Goal: Navigation & Orientation: Understand site structure

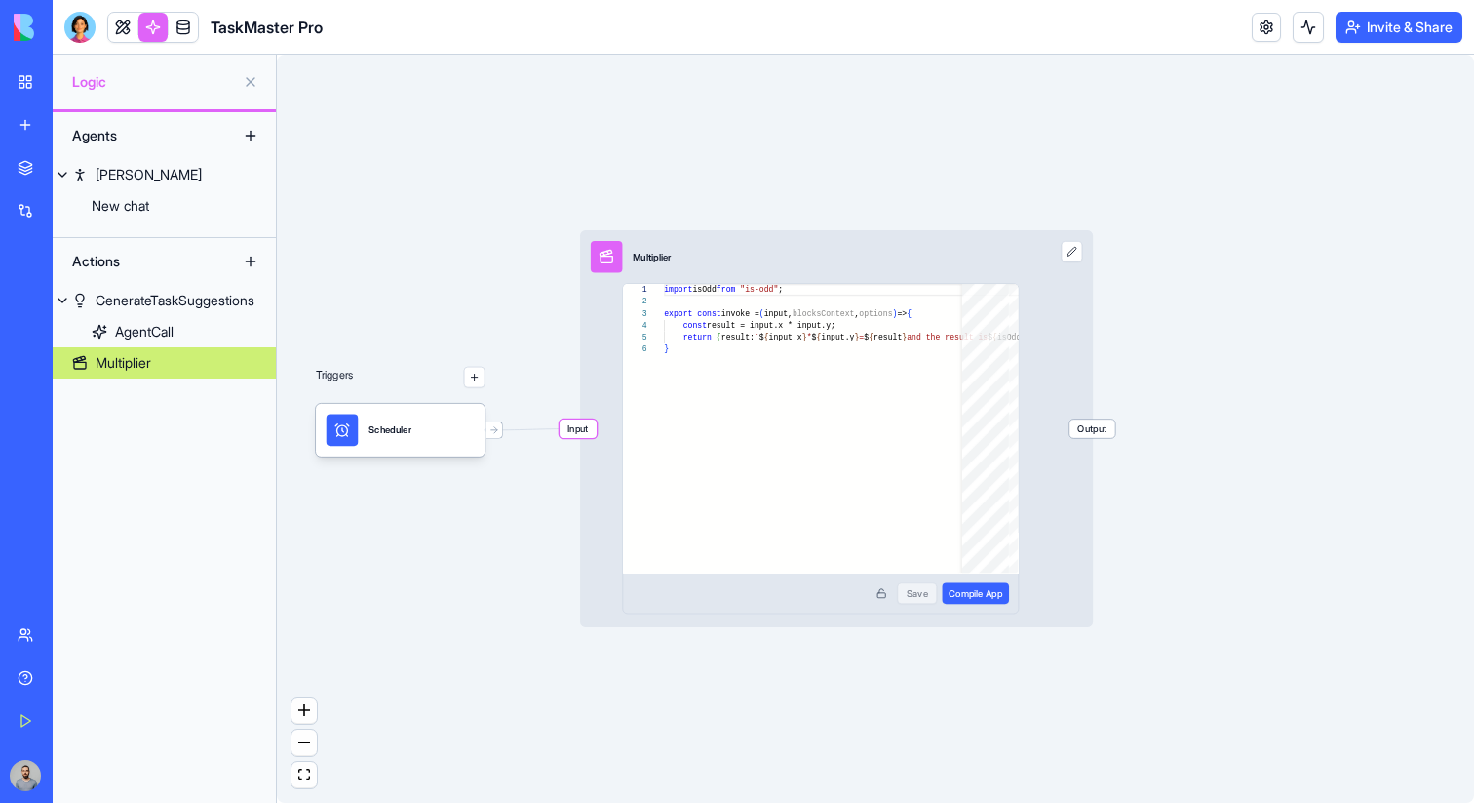
scroll to position [88, 0]
click at [27, 89] on link "My Workspace" at bounding box center [45, 81] width 78 height 39
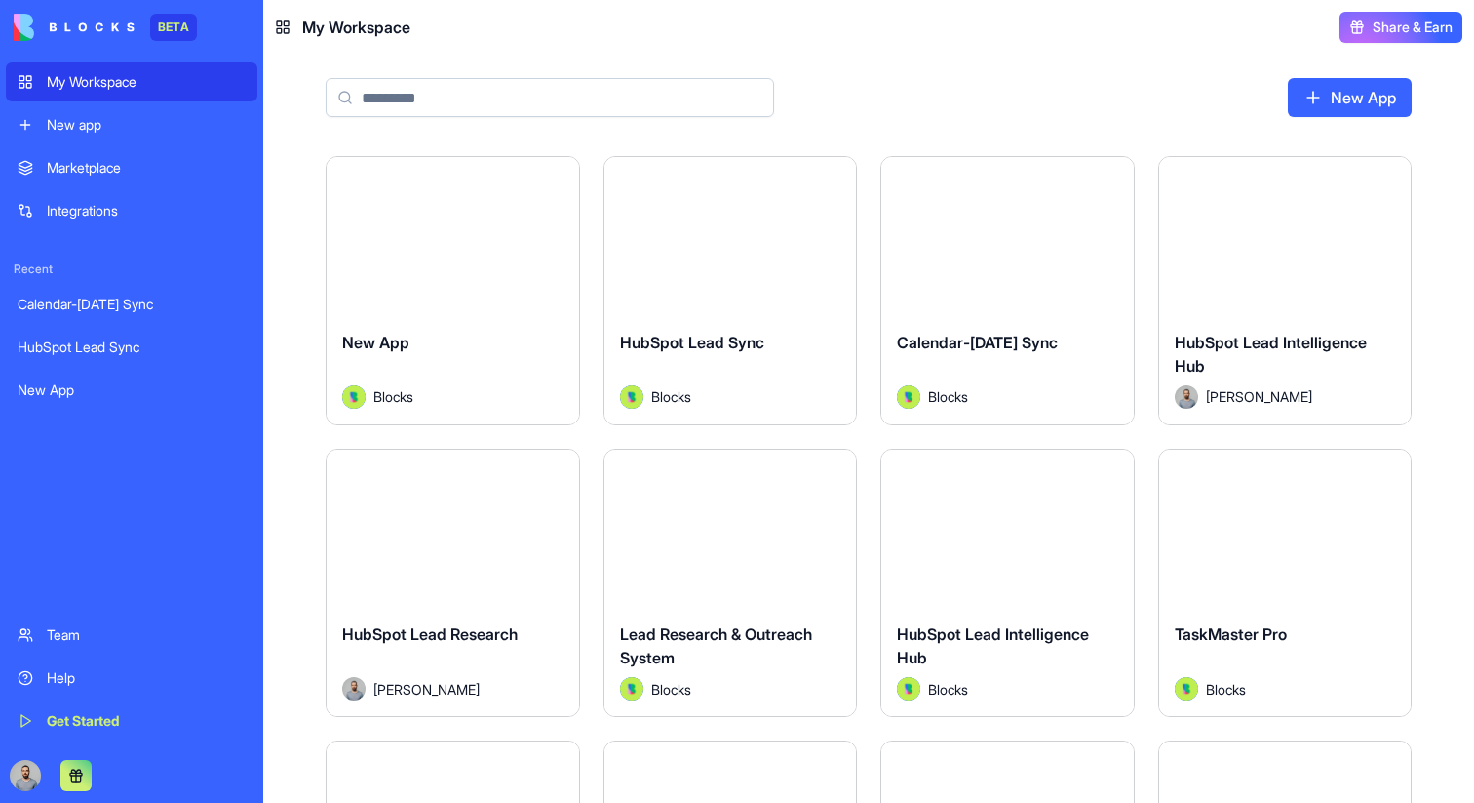
click at [420, 206] on div "Launch" at bounding box center [453, 236] width 253 height 158
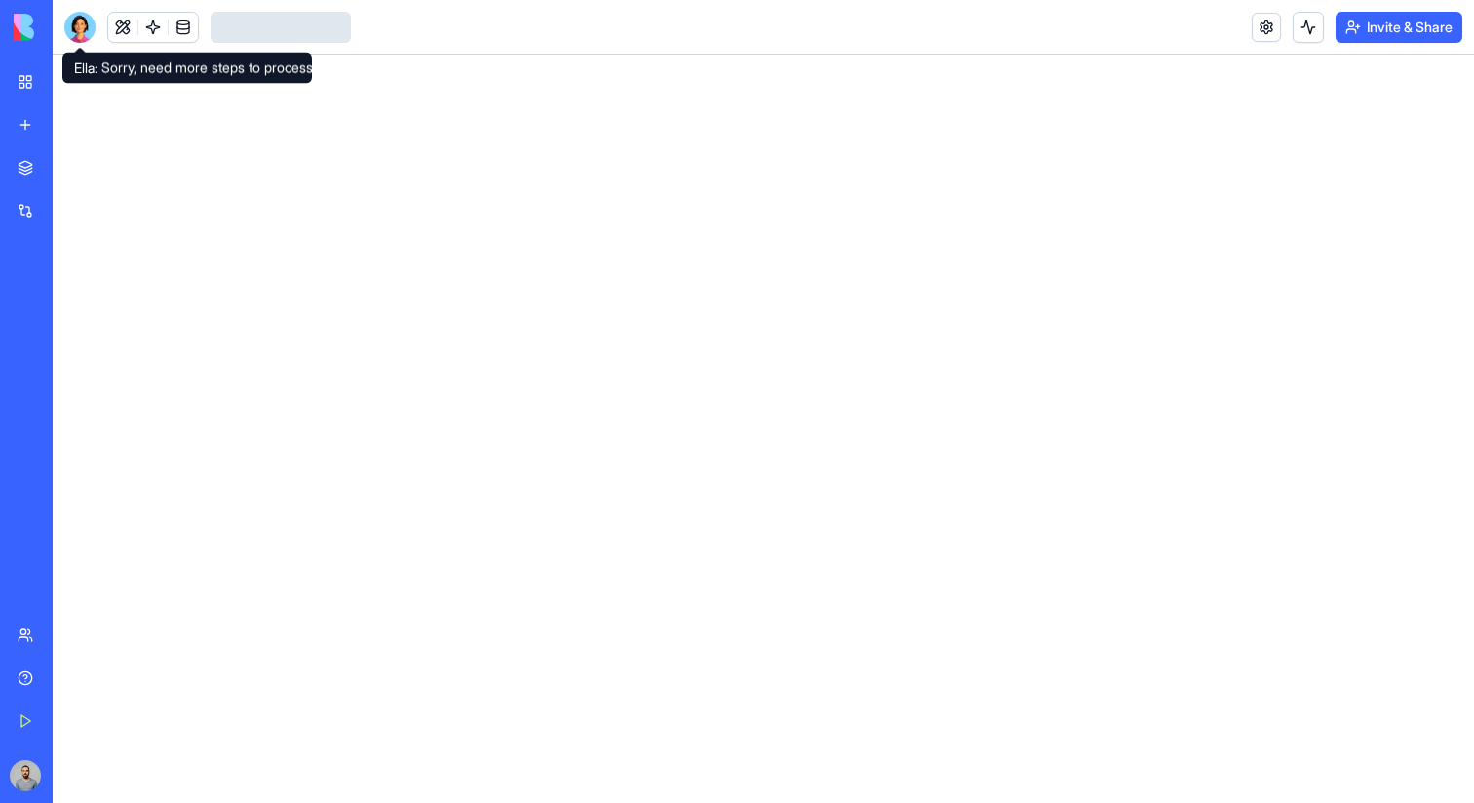
click at [90, 32] on div at bounding box center [79, 27] width 31 height 31
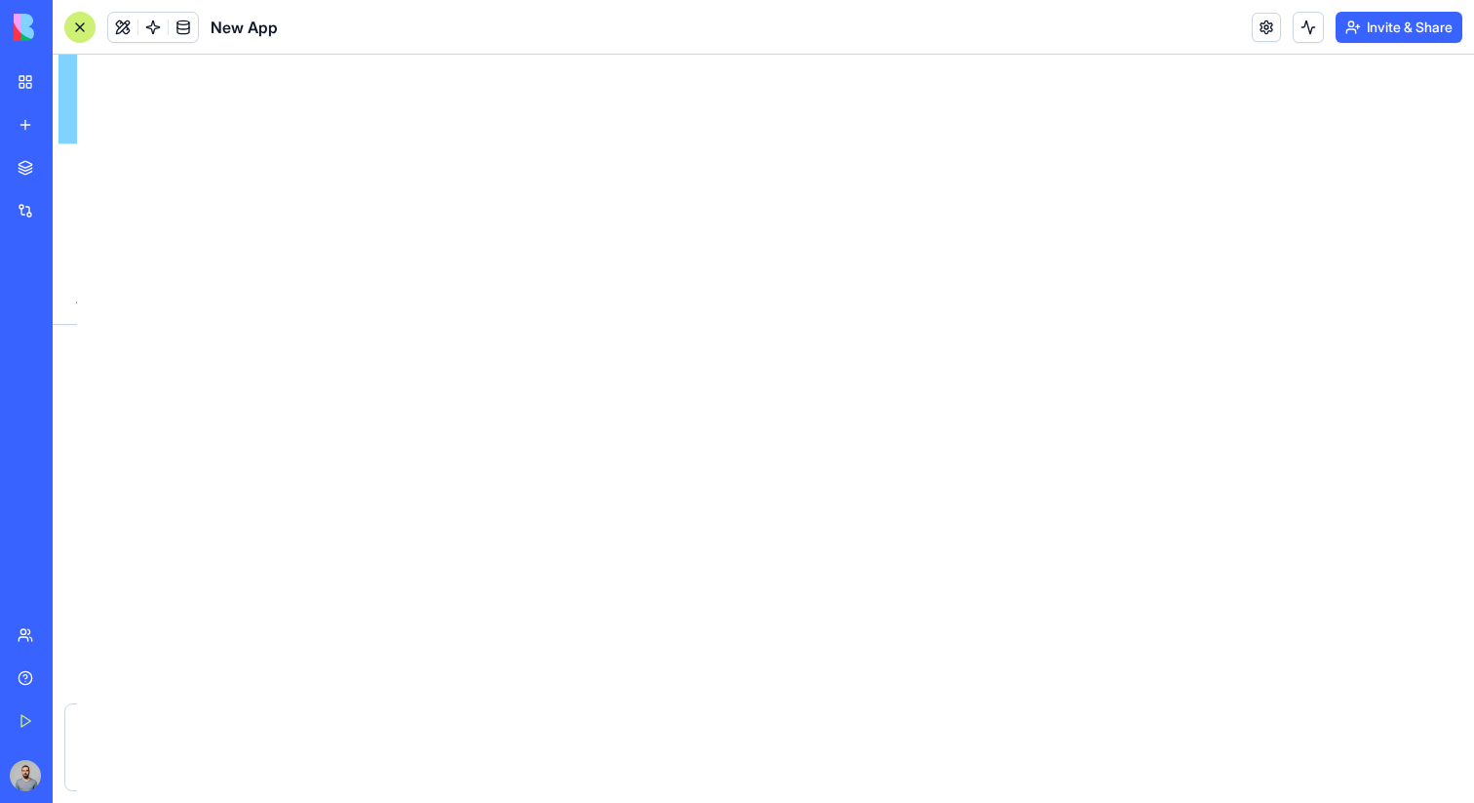
scroll to position [398, 0]
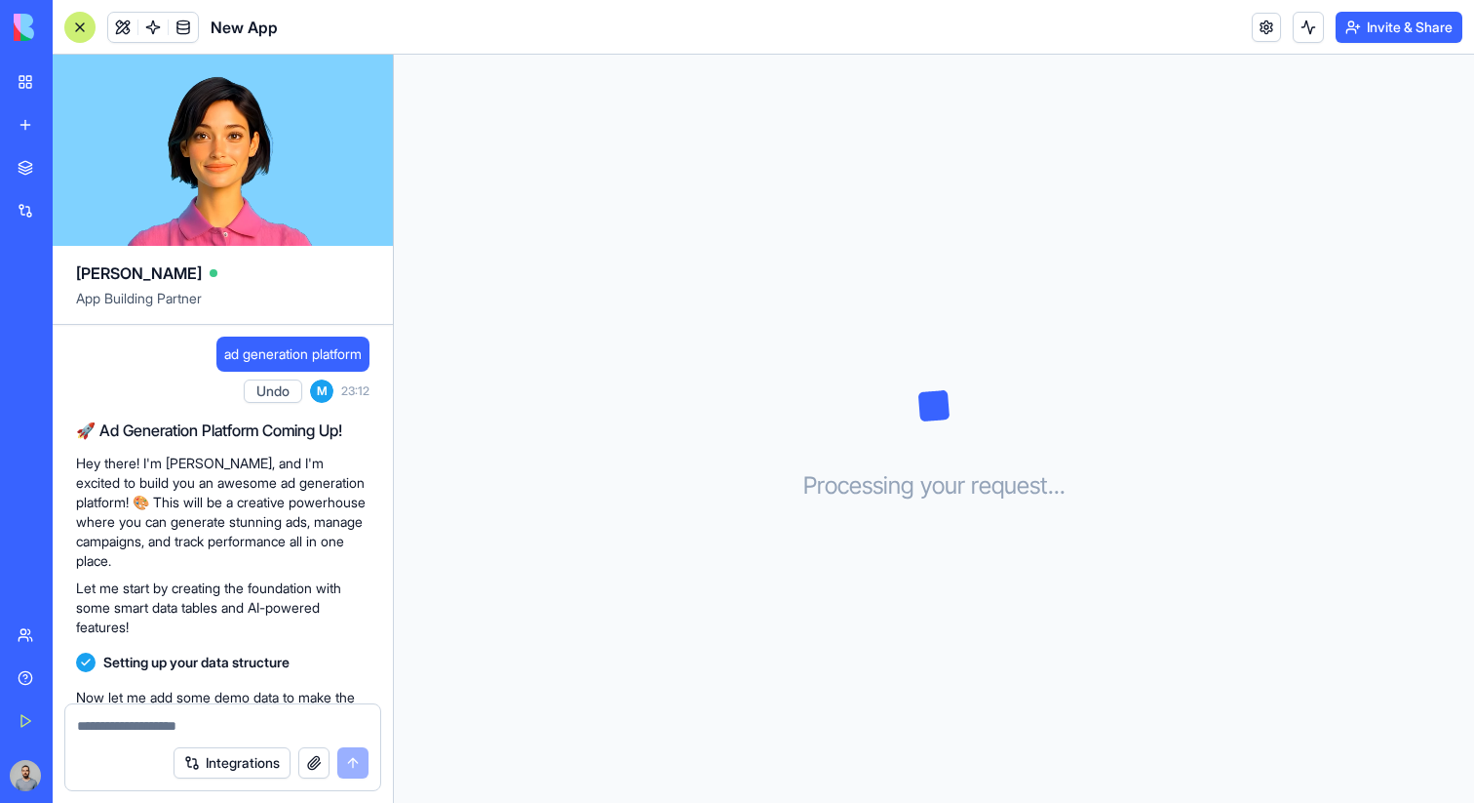
click at [34, 79] on link "My Workspace" at bounding box center [45, 81] width 78 height 39
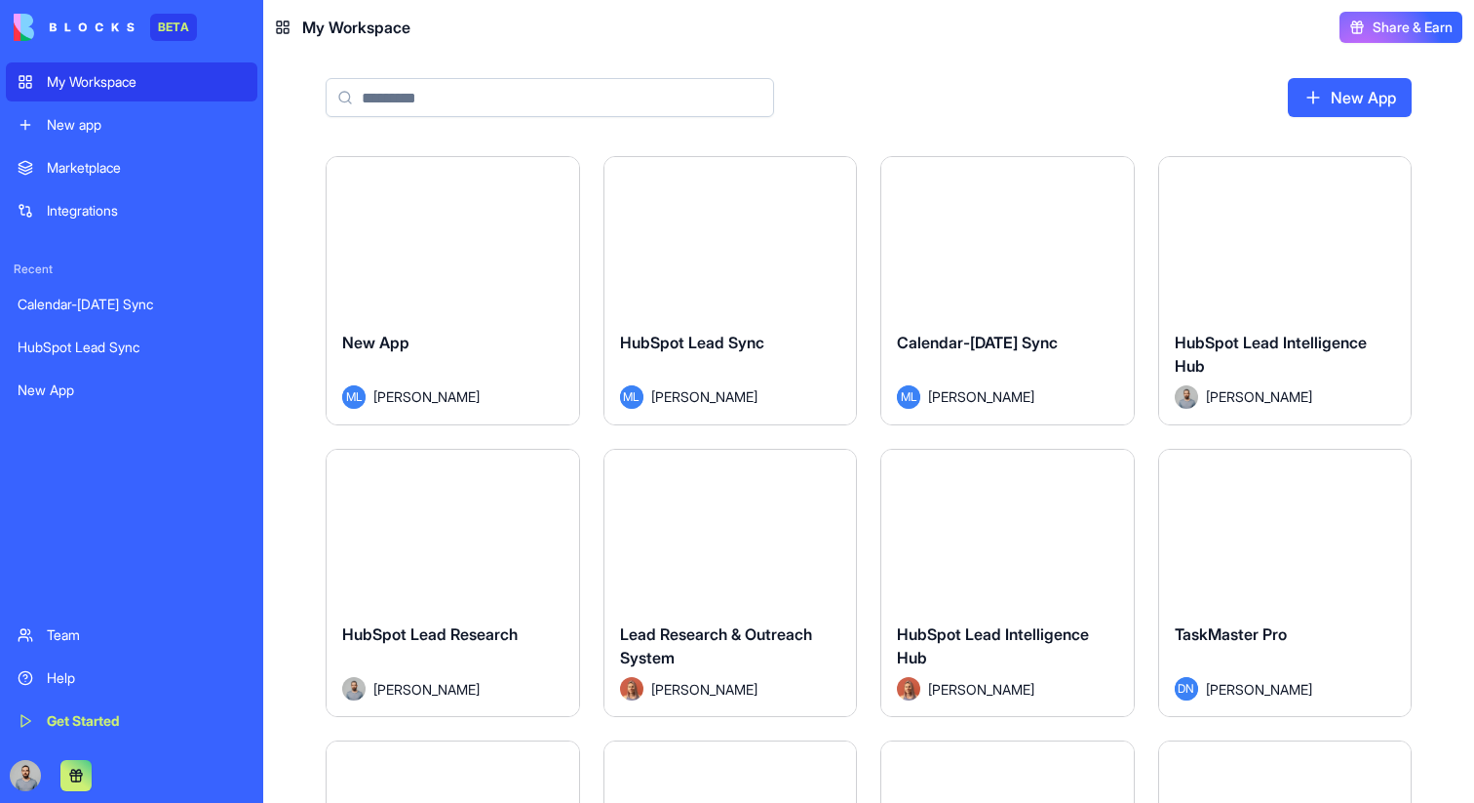
click at [149, 124] on div "New app" at bounding box center [146, 125] width 199 height 20
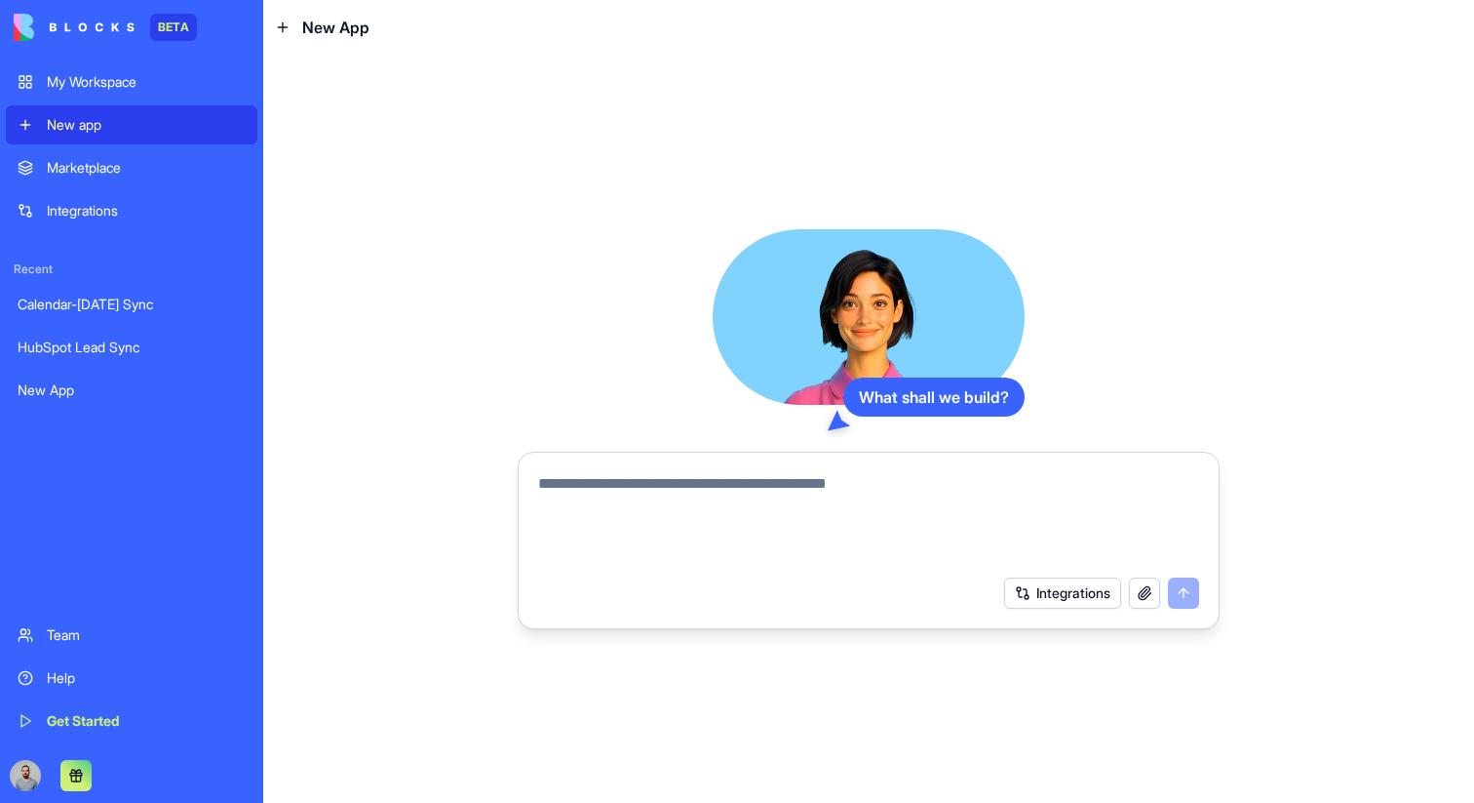
click at [151, 76] on div "My Workspace" at bounding box center [146, 82] width 199 height 20
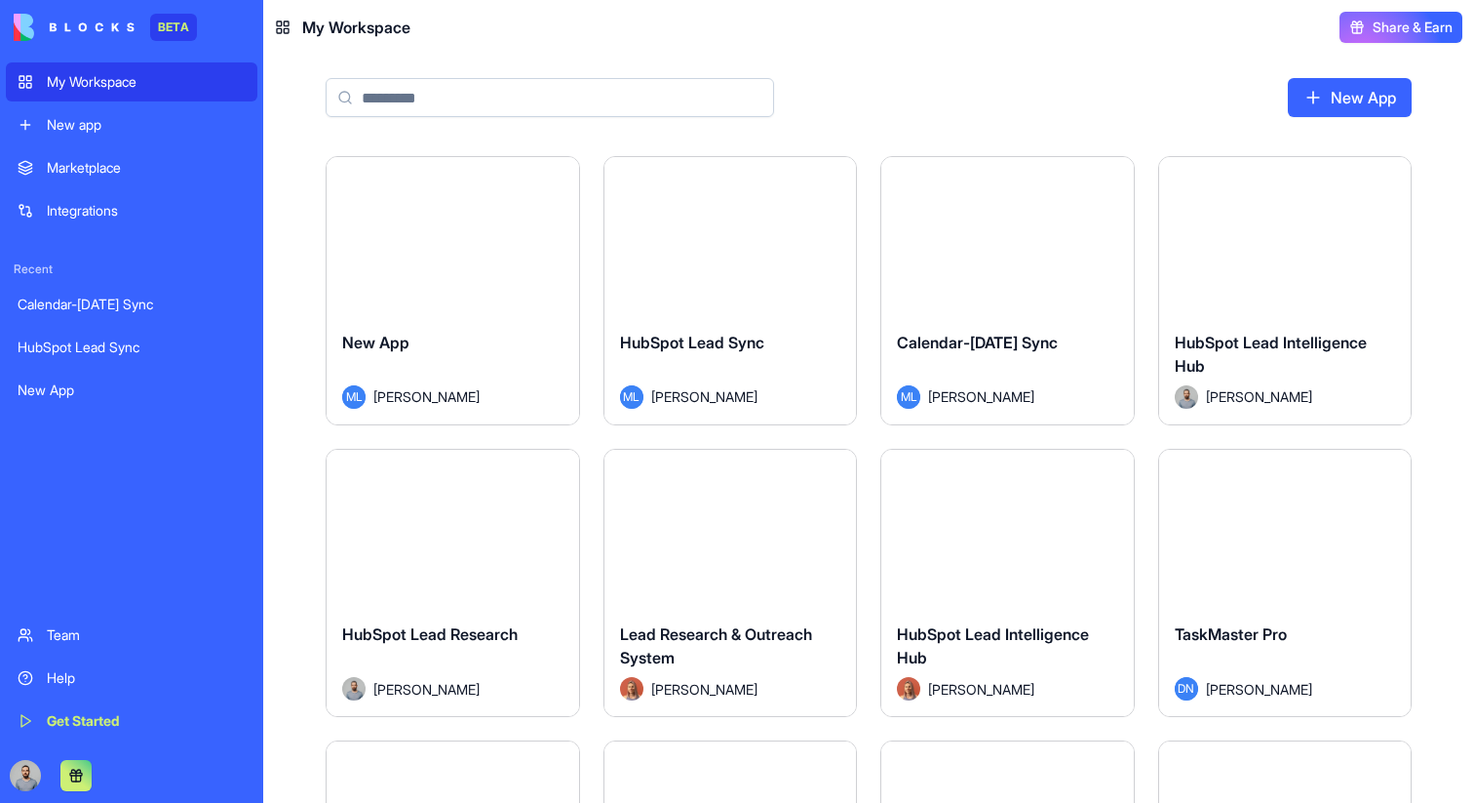
click at [153, 159] on div "Marketplace" at bounding box center [146, 168] width 199 height 20
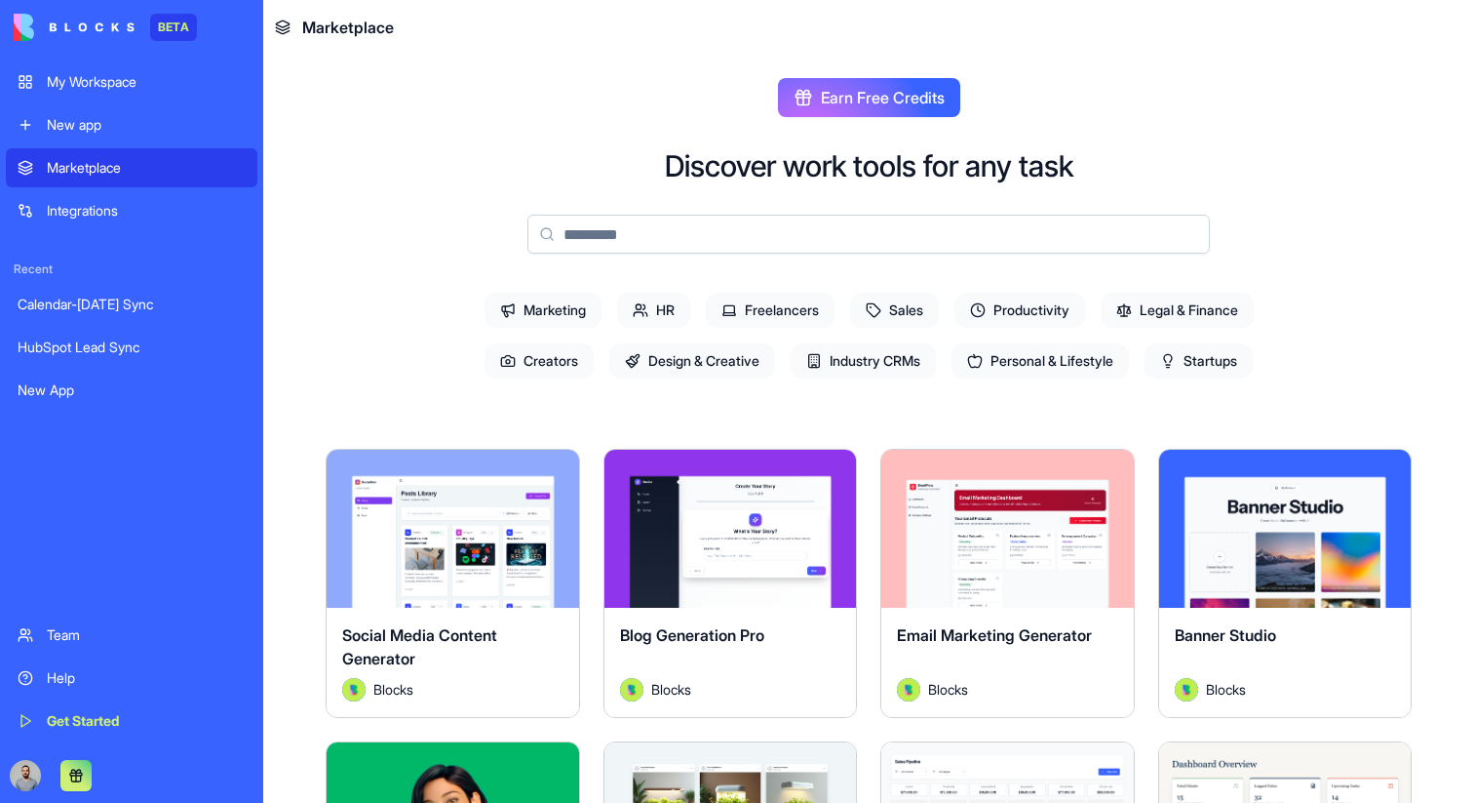
click at [156, 130] on div "New app" at bounding box center [146, 125] width 199 height 20
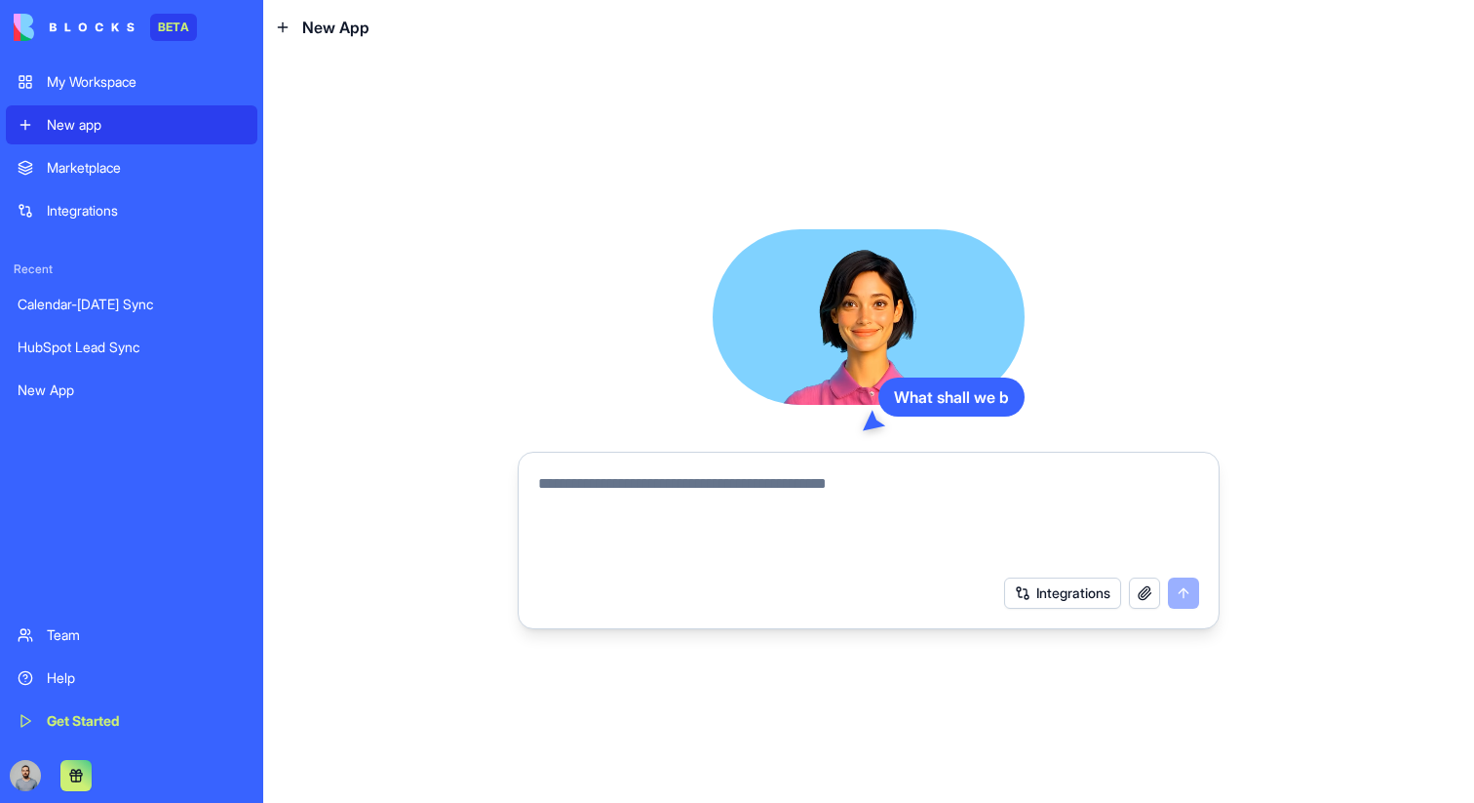
click at [161, 86] on div "My Workspace" at bounding box center [146, 82] width 199 height 20
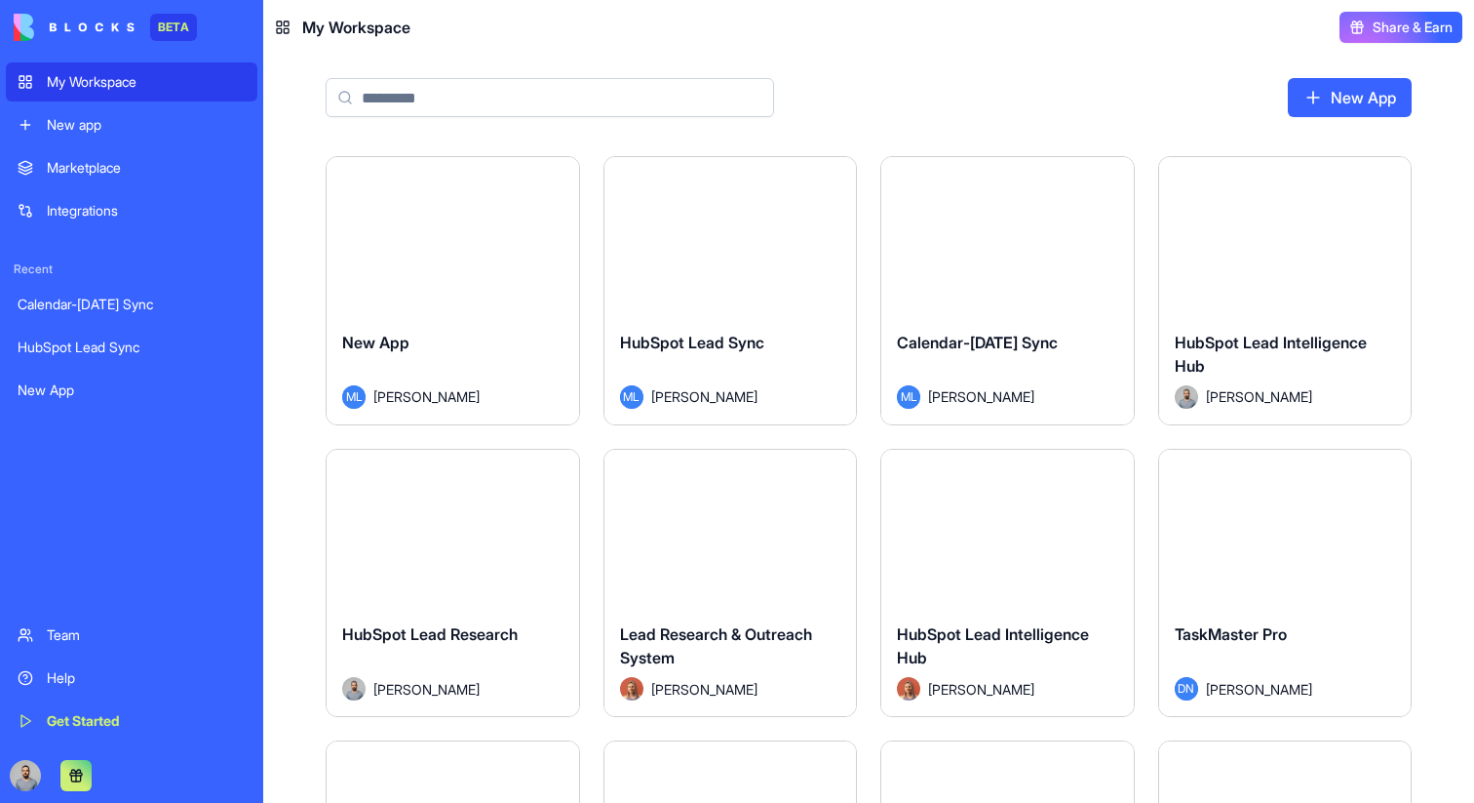
click at [163, 127] on div "New app" at bounding box center [146, 125] width 199 height 20
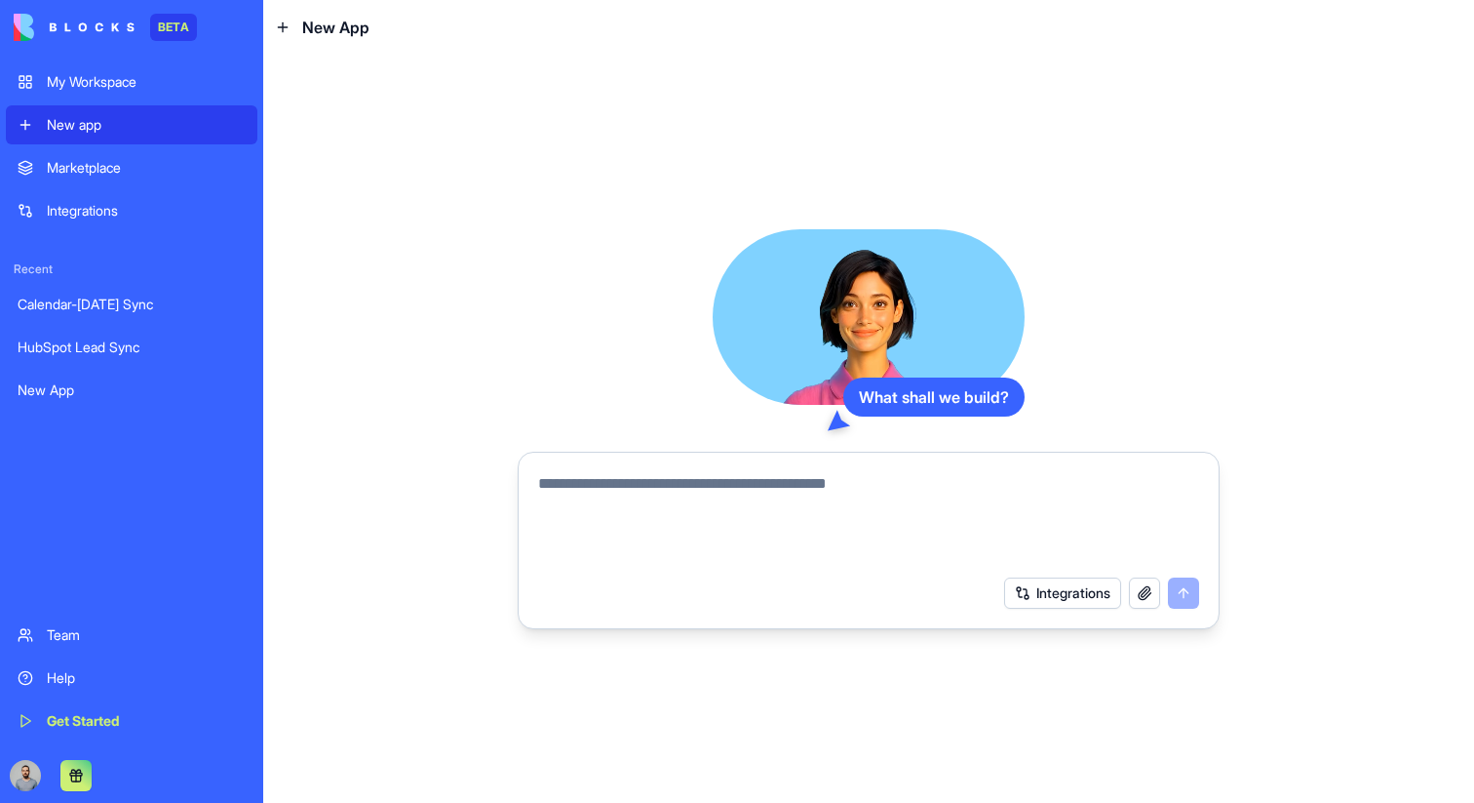
click at [168, 89] on div "My Workspace" at bounding box center [146, 82] width 199 height 20
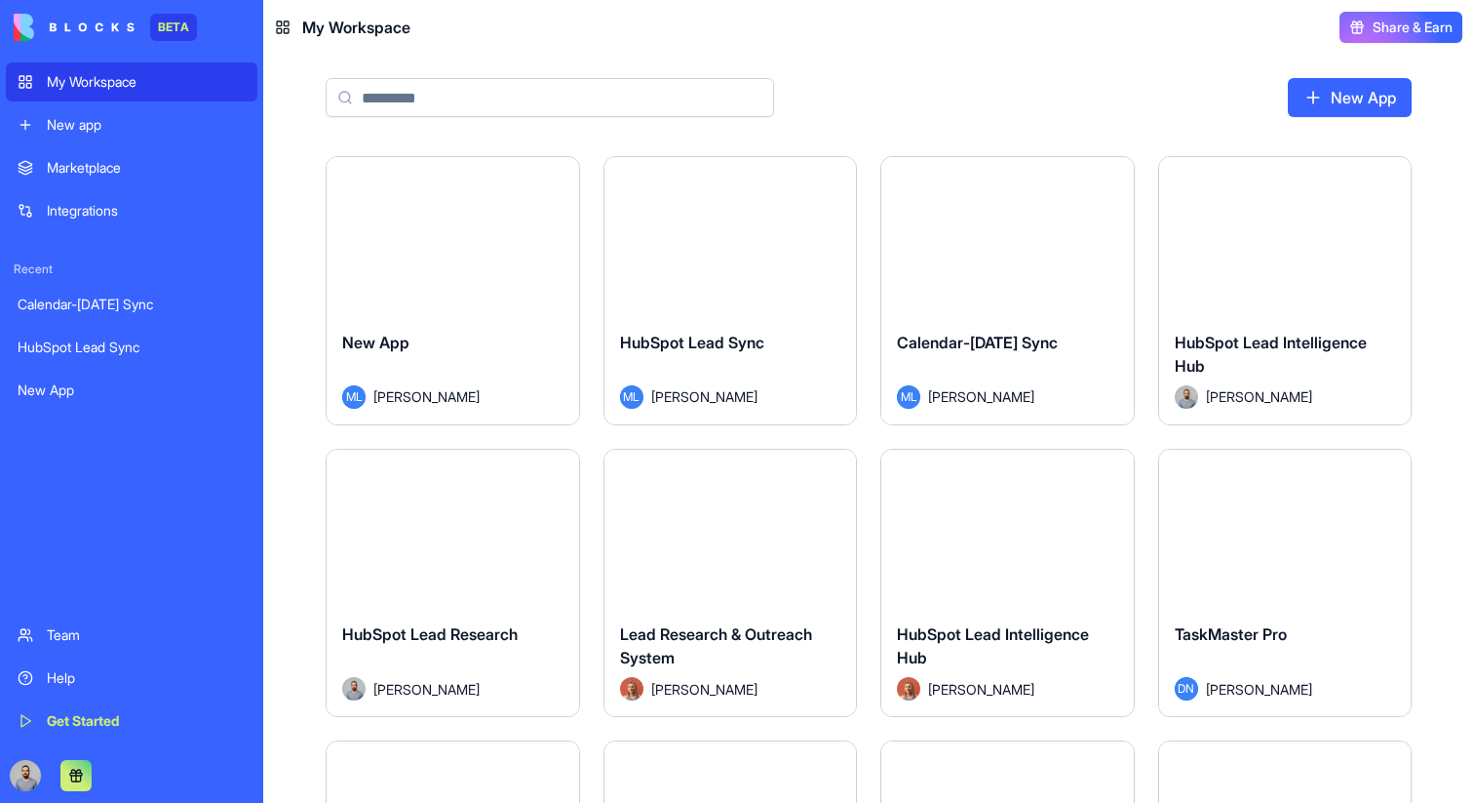
click at [160, 203] on div "Integrations" at bounding box center [146, 211] width 199 height 20
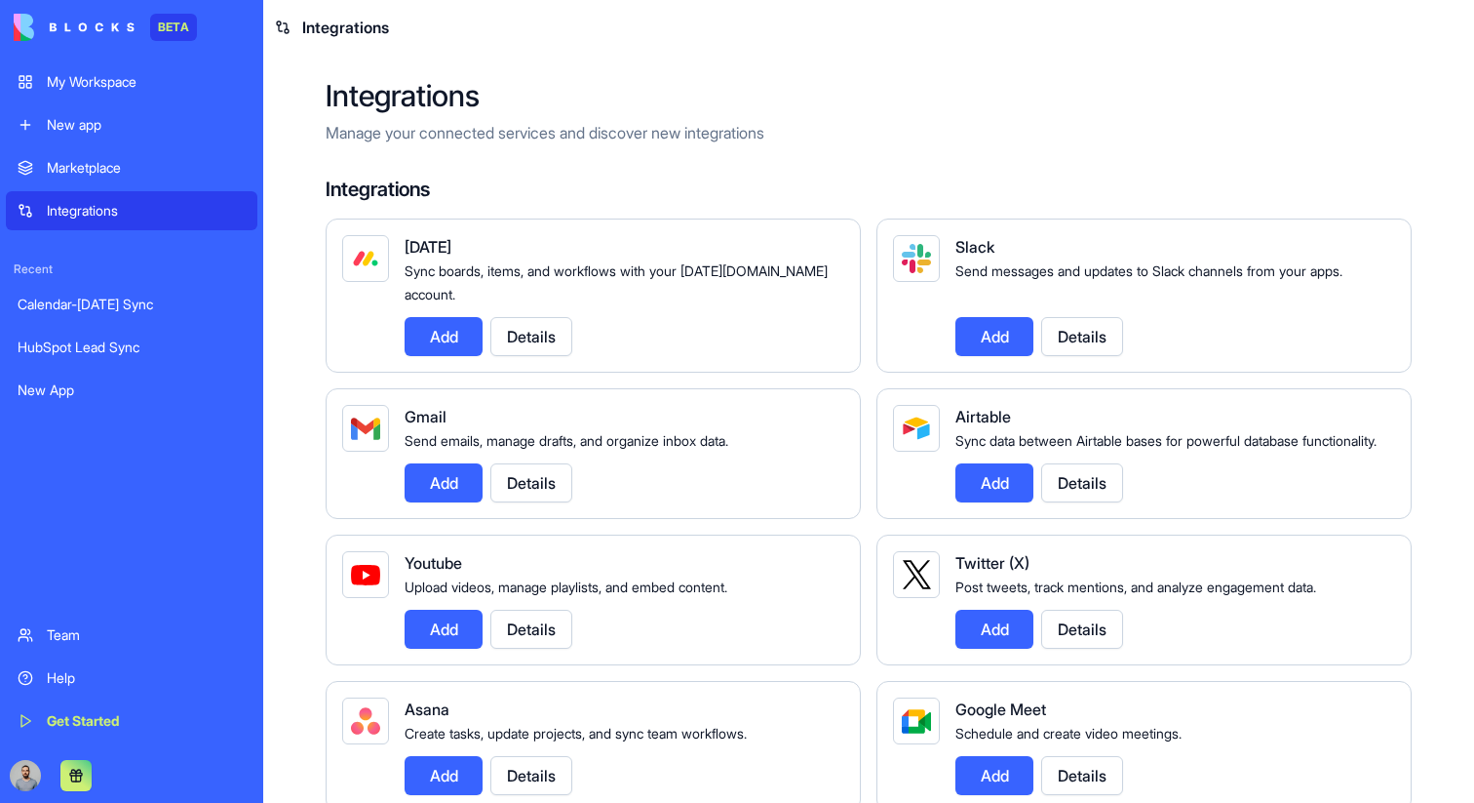
click at [137, 767] on html "BETA My Workspace New app Marketplace Integrations Recent Calendar-[DATE] Sync …" at bounding box center [737, 401] width 1474 height 803
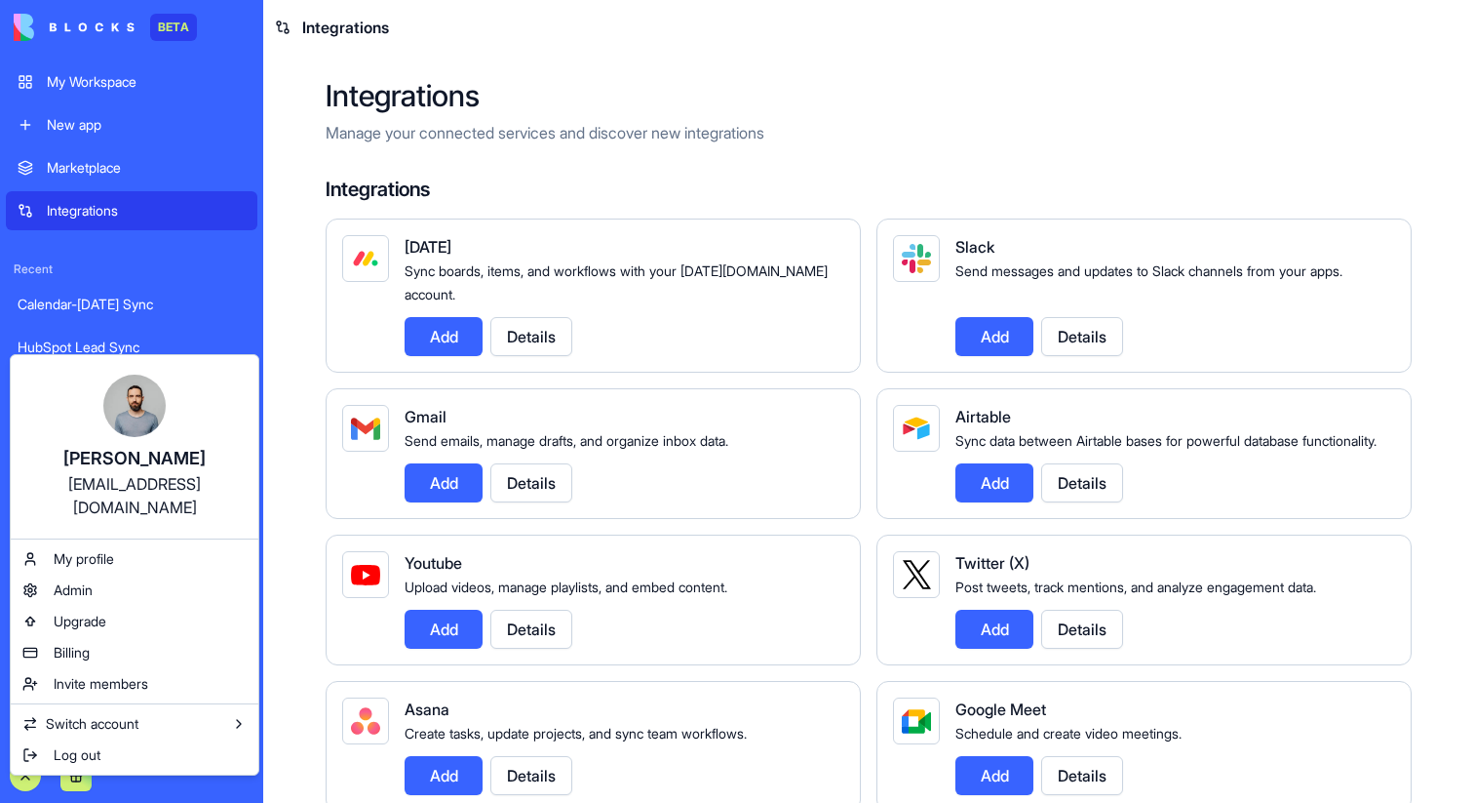
click at [280, 226] on html "BETA My Workspace New app Marketplace Integrations Recent Calendar-[DATE] Sync …" at bounding box center [737, 401] width 1474 height 803
